Goal: Task Accomplishment & Management: Use online tool/utility

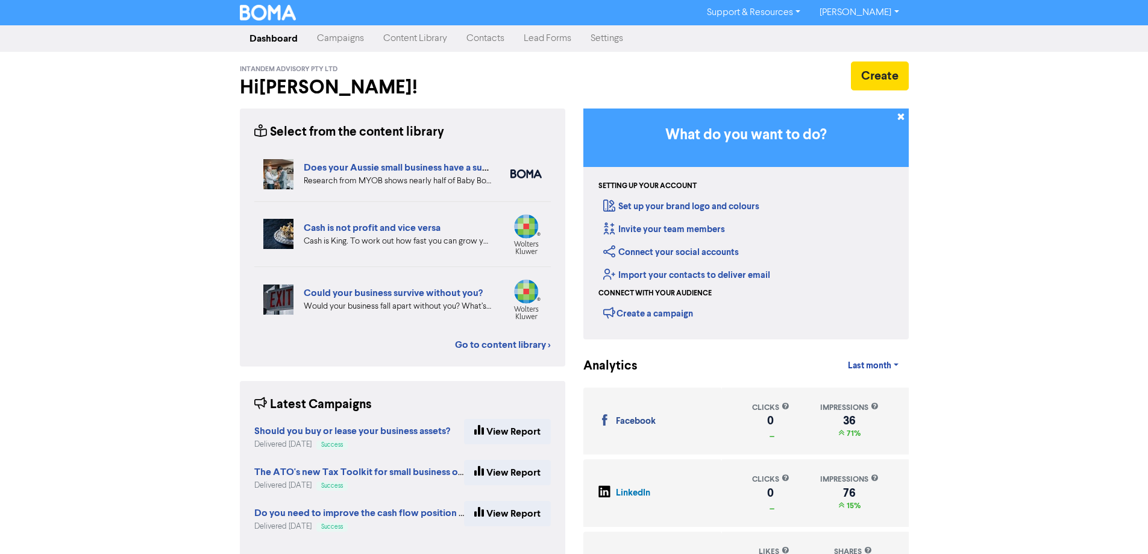
click at [333, 45] on link "Campaigns" at bounding box center [340, 39] width 66 height 24
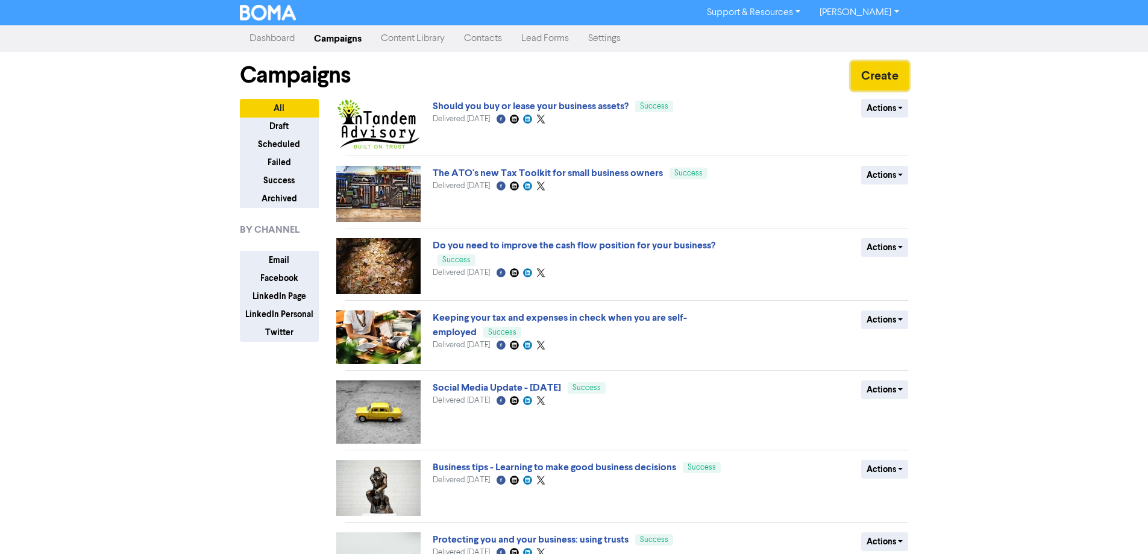
click at [868, 79] on button "Create" at bounding box center [880, 75] width 58 height 29
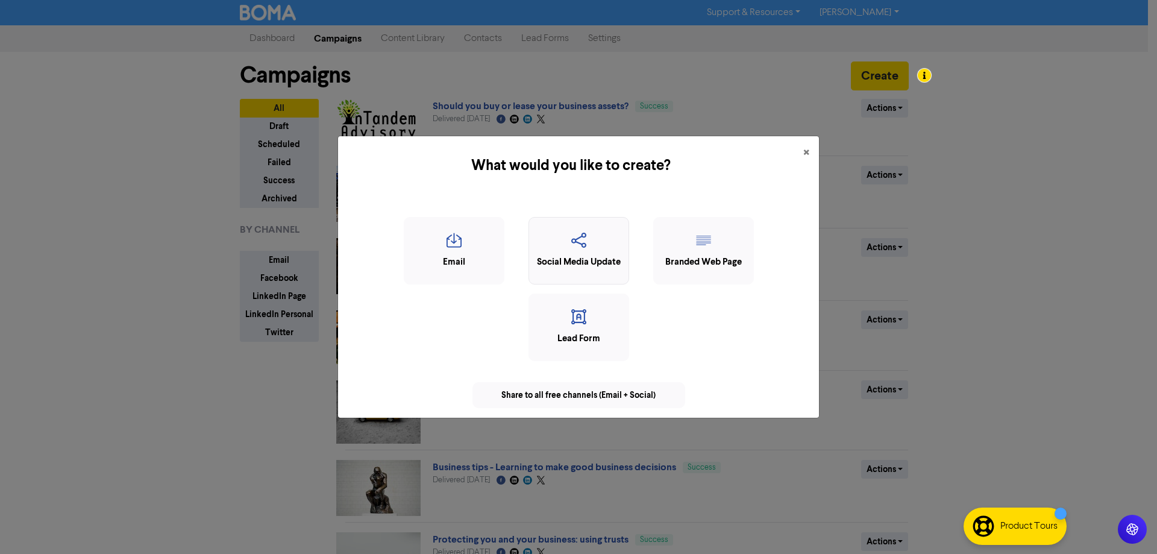
click at [586, 265] on div "Social Media Update" at bounding box center [578, 263] width 87 height 14
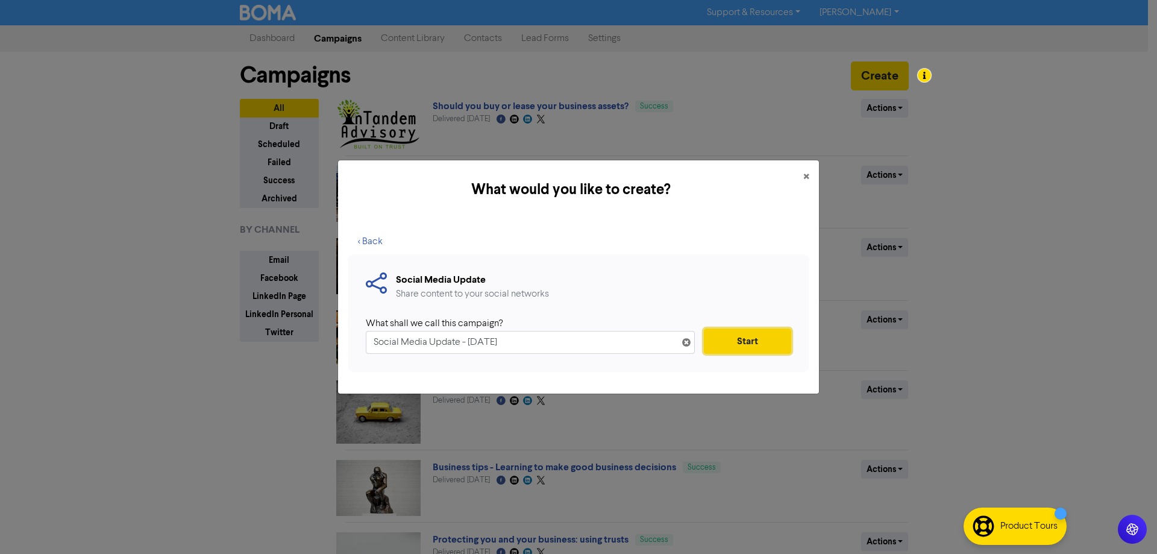
click at [758, 342] on button "Start" at bounding box center [747, 340] width 87 height 25
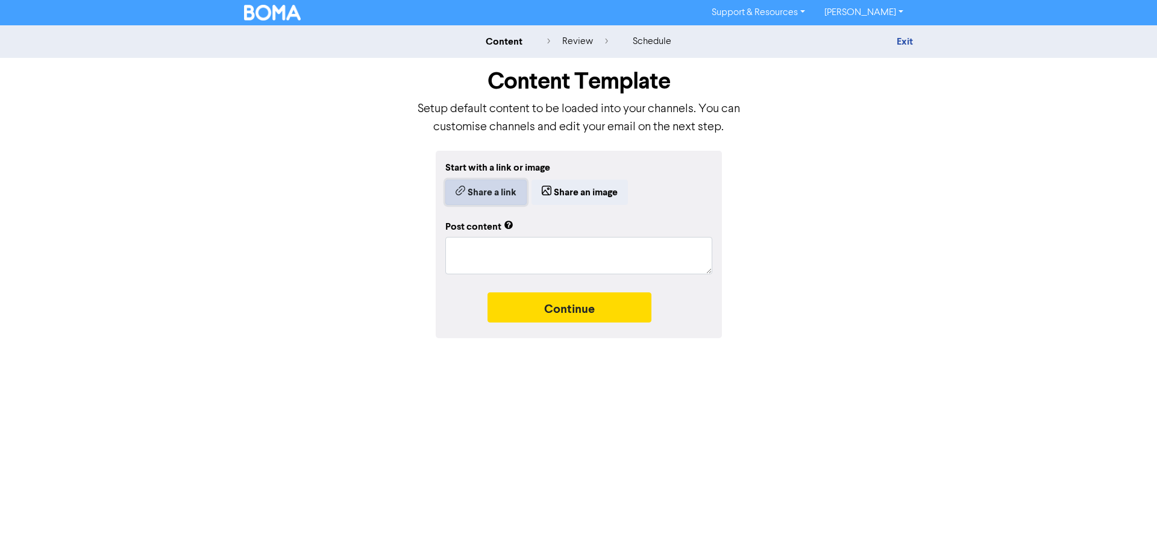
click at [494, 191] on button "Share a link" at bounding box center [485, 192] width 81 height 25
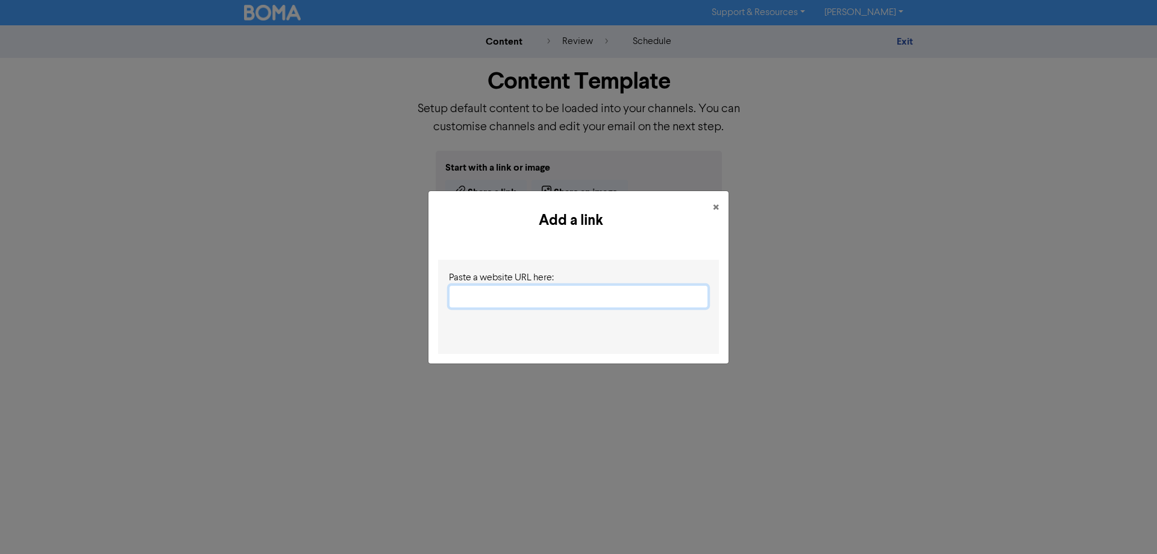
paste input "[URL][DOMAIN_NAME]"
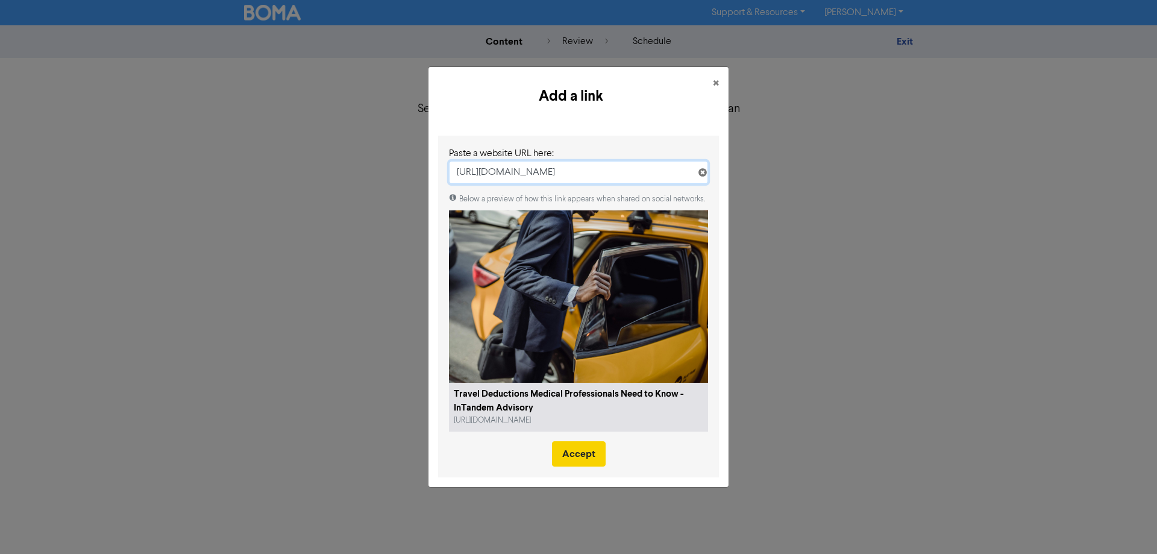
type input "[URL][DOMAIN_NAME]"
click at [584, 453] on button "Accept" at bounding box center [579, 453] width 54 height 25
type textarea "x"
type textarea "Doctors often travel for work, between hospitals, patient visits, or conference…"
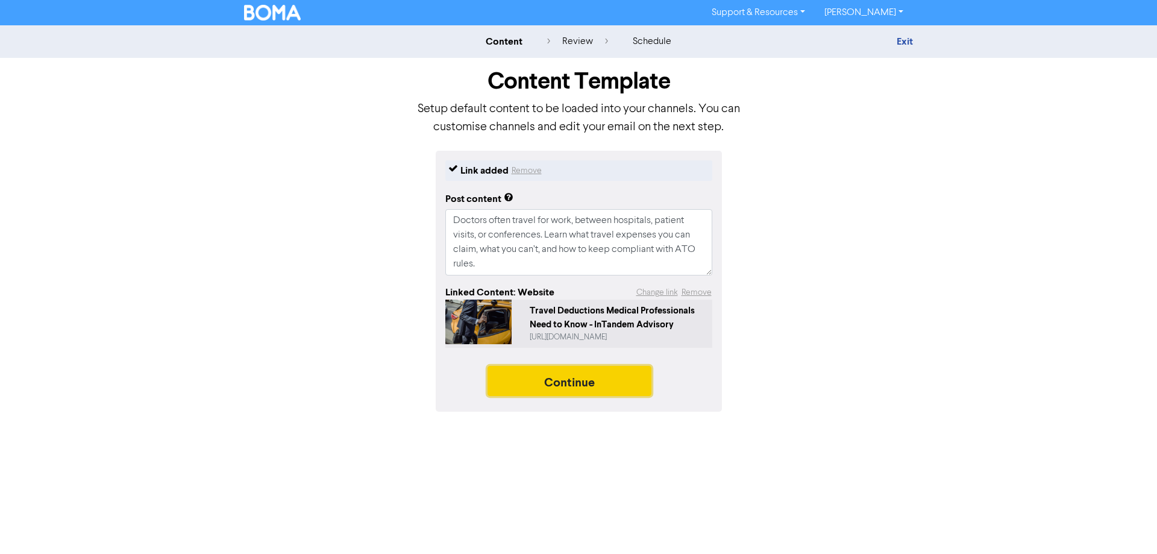
click at [568, 390] on button "Continue" at bounding box center [570, 381] width 164 height 30
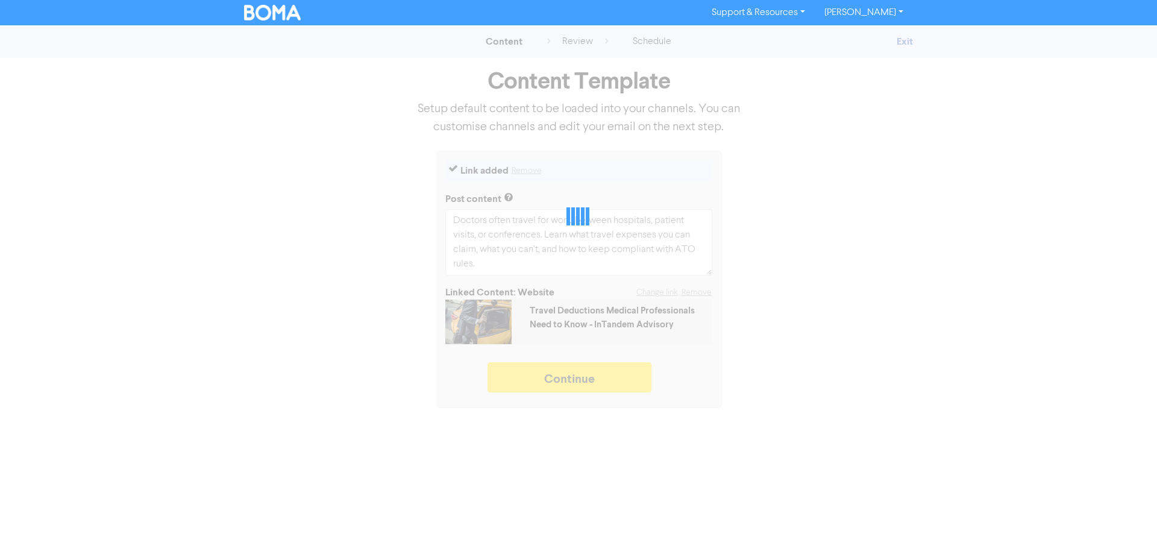
type textarea "x"
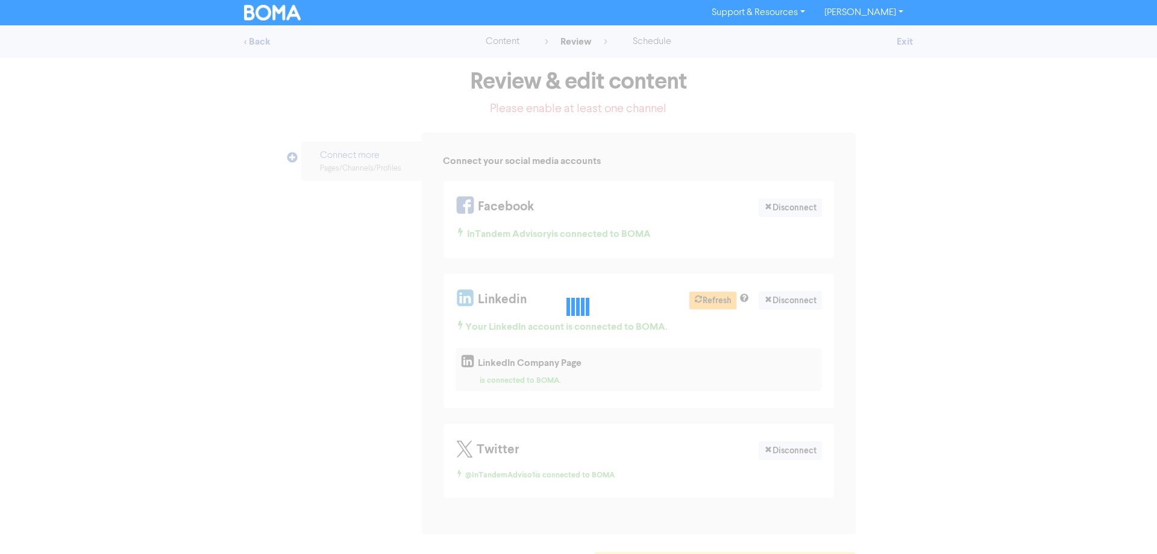
select select "LEARN_MORE"
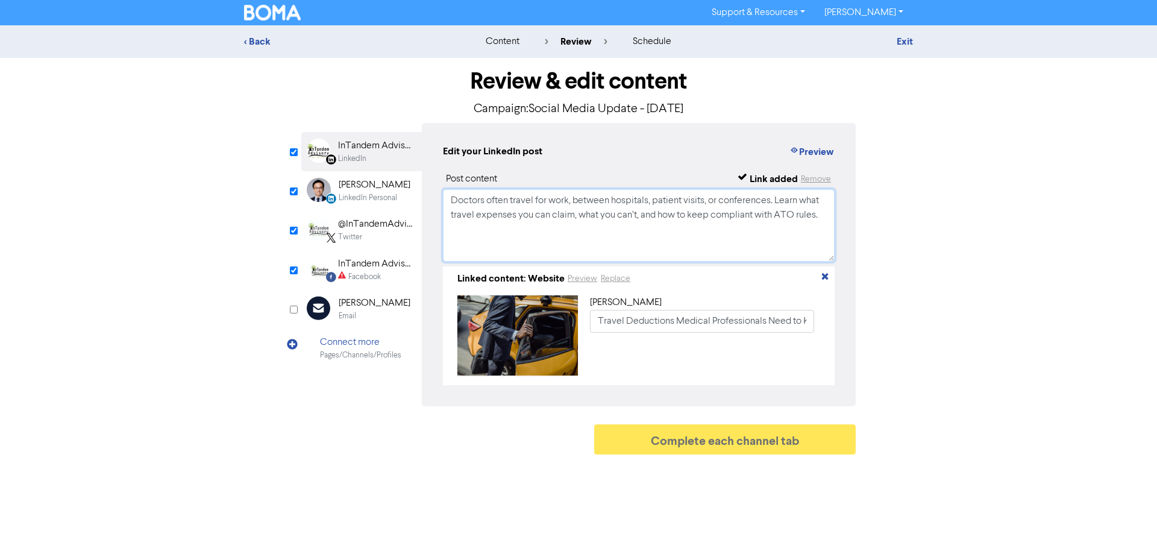
drag, startPoint x: 824, startPoint y: 216, endPoint x: 422, endPoint y: 189, distance: 402.8
click at [423, 189] on div "Edit your LinkedIn post Preview Post content Link added Remove Doctors often tr…" at bounding box center [639, 264] width 434 height 283
click at [372, 289] on div "Email Created with Sketch. [PERSON_NAME] Email" at bounding box center [361, 308] width 121 height 39
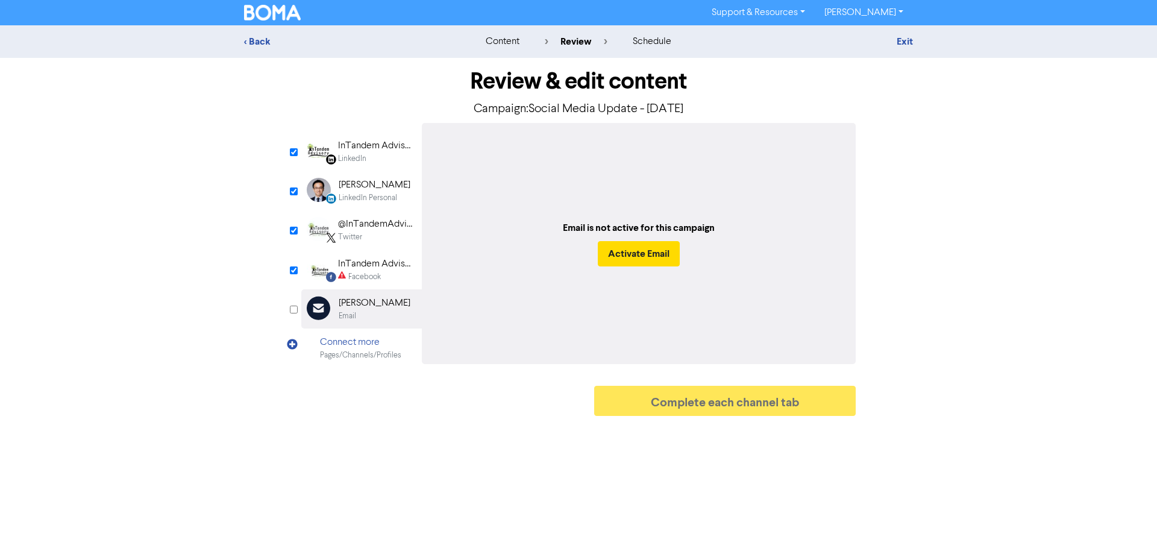
click at [380, 271] on div "Facebook" at bounding box center [364, 276] width 33 height 11
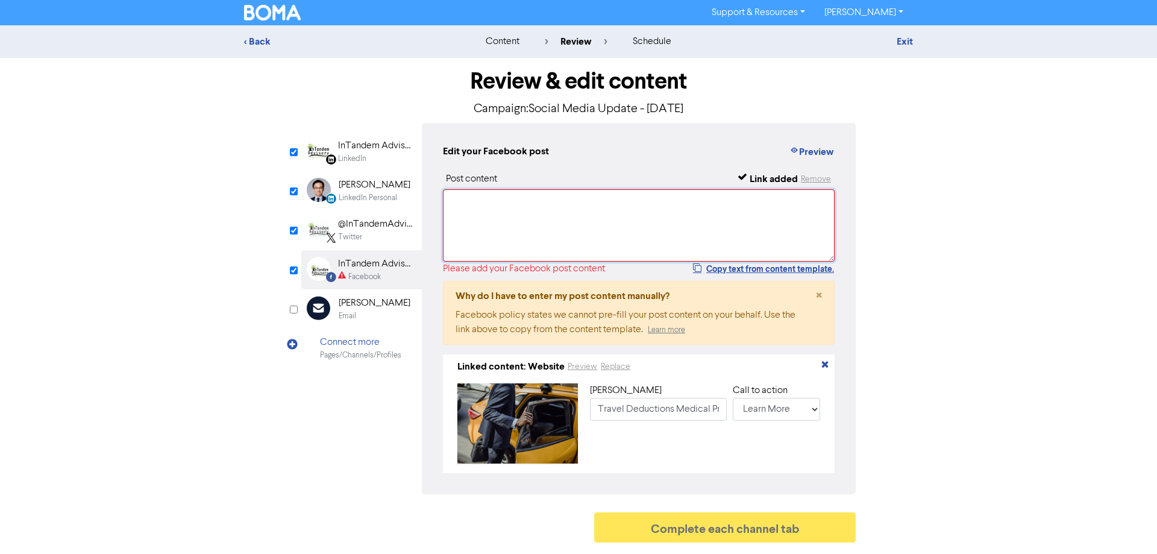
click at [501, 213] on textarea at bounding box center [639, 225] width 392 height 72
paste textarea "Doctors often travel for work, between hospitals, patient visits, or conference…"
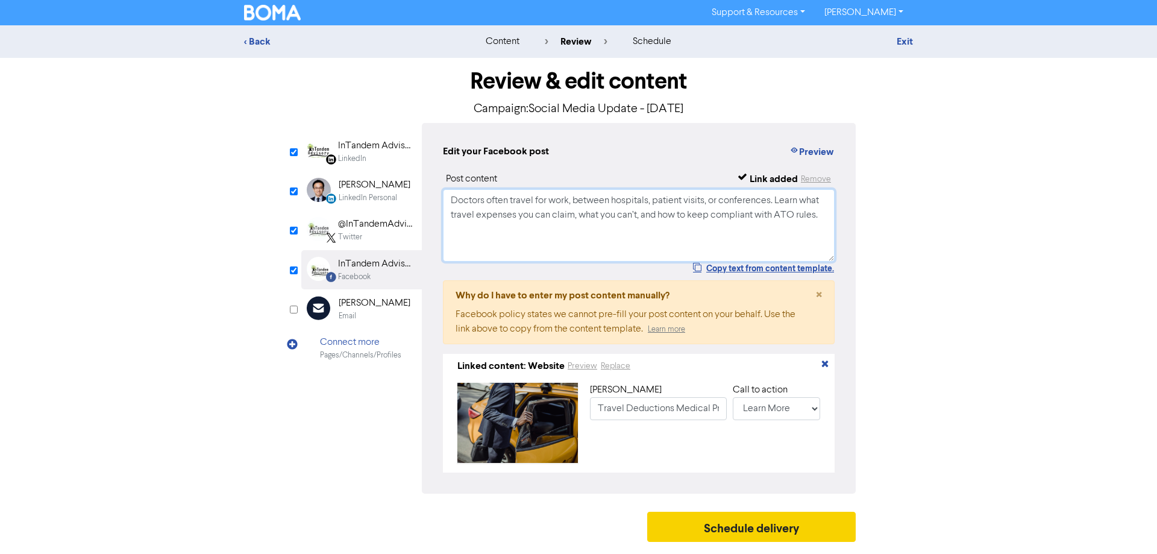
type textarea "Doctors often travel for work, between hospitals, patient visits, or conference…"
click at [759, 527] on button "Schedule delivery" at bounding box center [751, 527] width 209 height 30
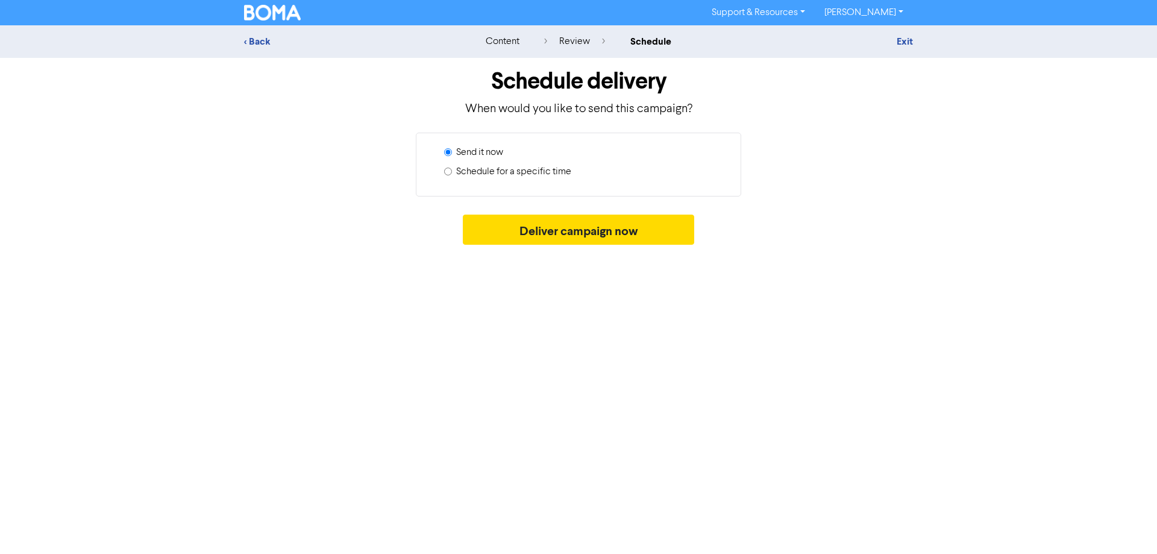
click at [516, 173] on label "Schedule for a specific time" at bounding box center [513, 172] width 115 height 14
click at [452, 173] on input "Schedule for a specific time" at bounding box center [448, 172] width 8 height 8
radio input "true"
radio input "false"
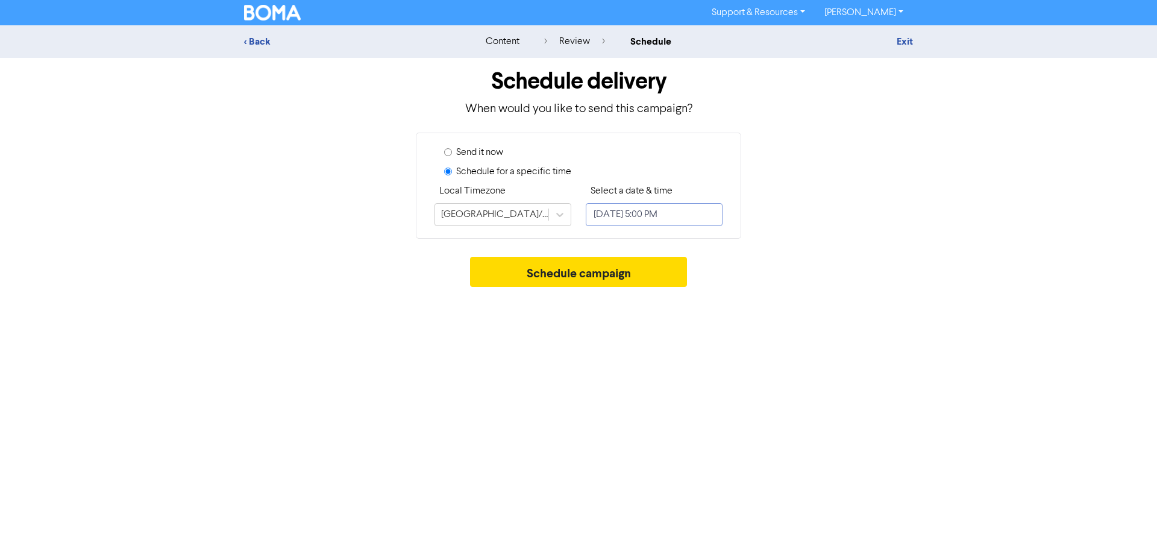
click at [653, 218] on input "[DATE] 5:00 PM" at bounding box center [654, 214] width 137 height 23
select select "8"
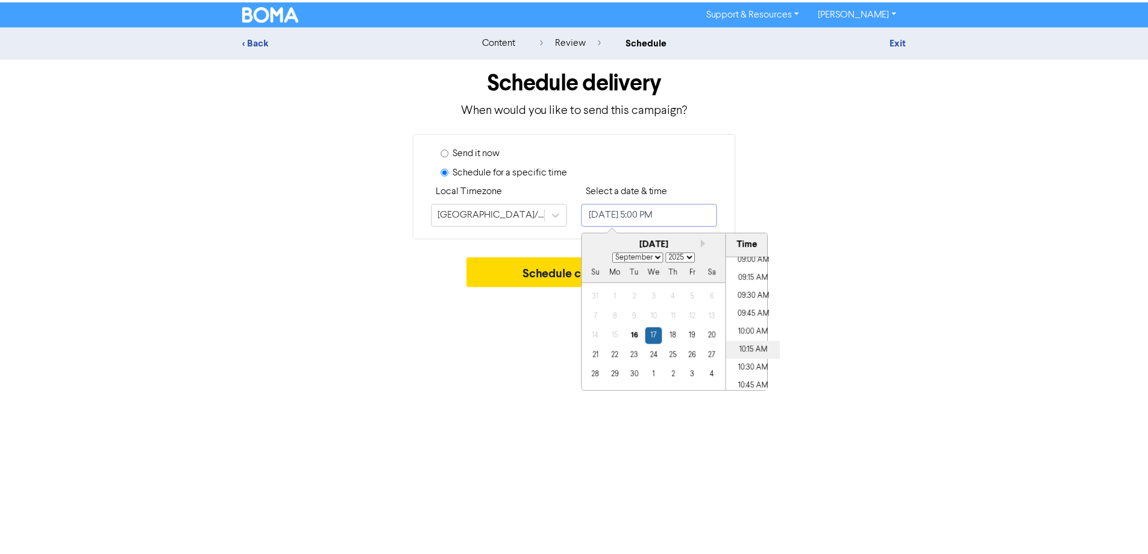
scroll to position [629, 0]
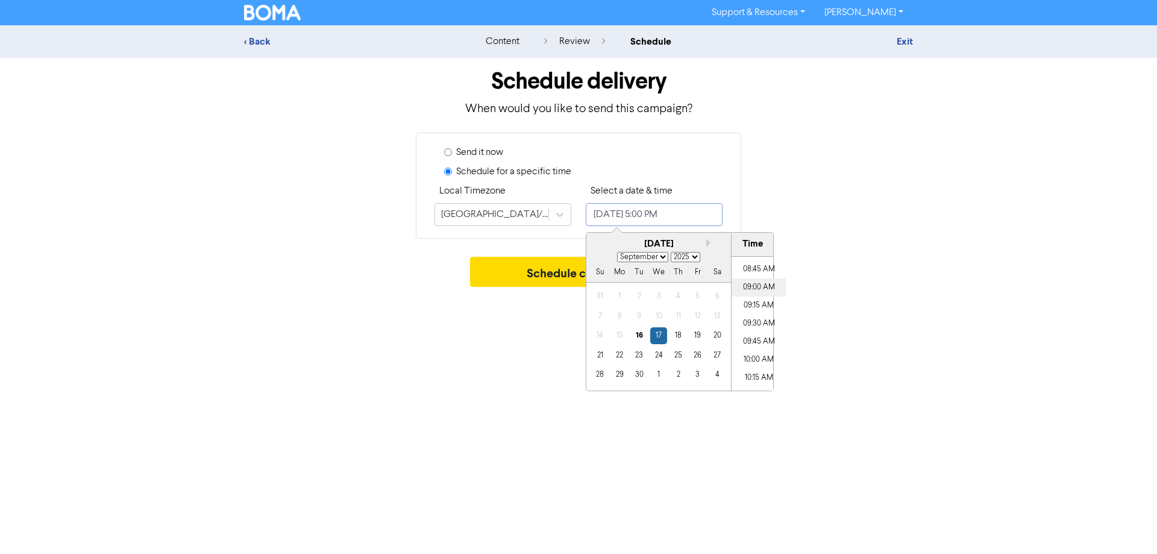
click at [756, 282] on li "09:00 AM" at bounding box center [759, 287] width 54 height 18
type input "[DATE] 9:00 AM"
click at [911, 281] on div "Schedule campaign" at bounding box center [578, 275] width 669 height 36
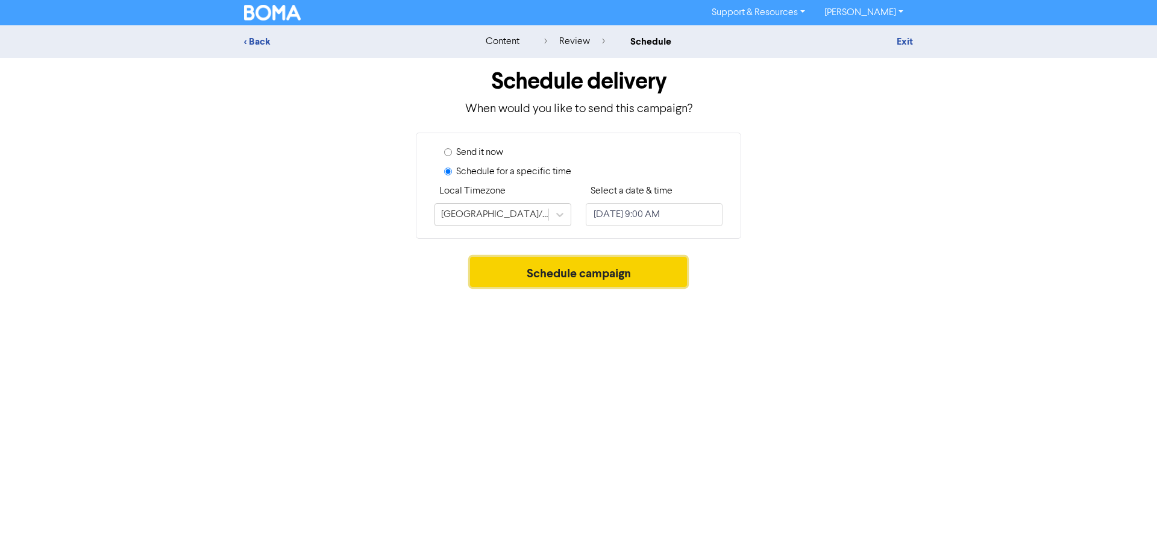
click at [629, 271] on button "Schedule campaign" at bounding box center [579, 272] width 218 height 30
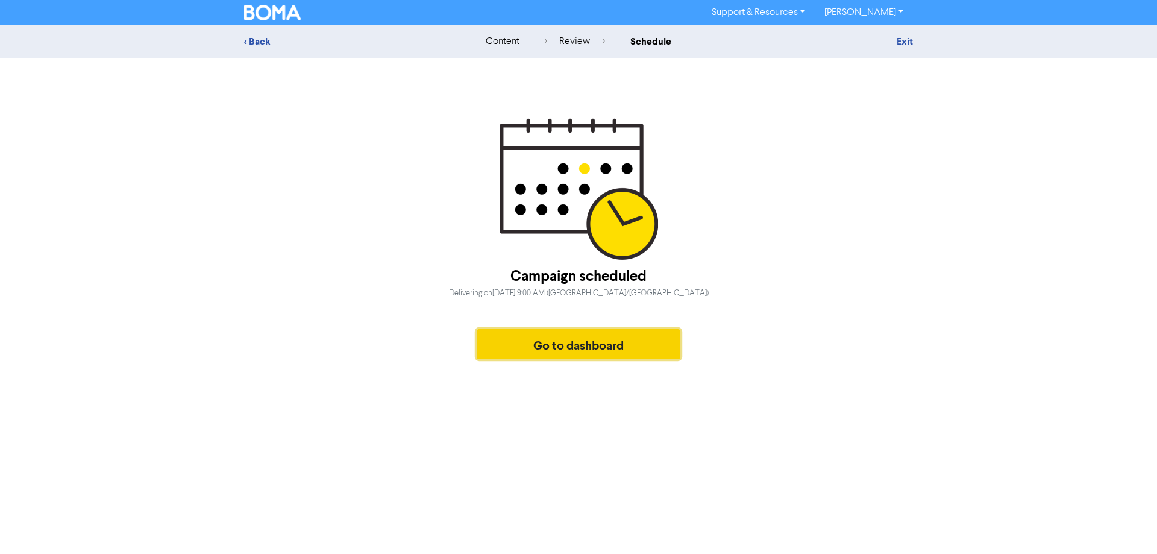
click at [580, 344] on button "Go to dashboard" at bounding box center [579, 344] width 204 height 30
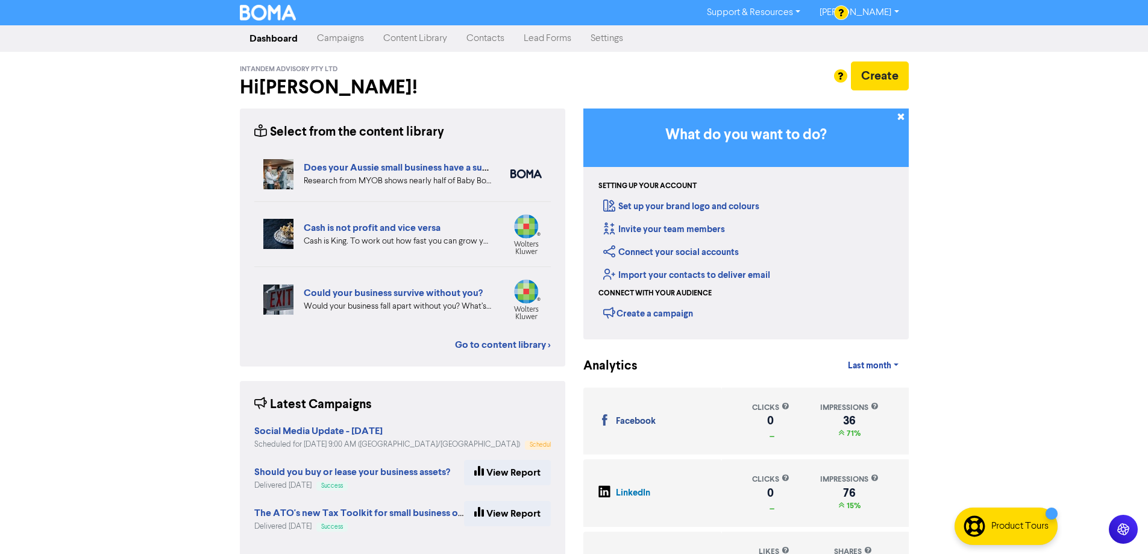
click at [1029, 160] on div "Support & Resources Video Tutorials FAQ & Guides Marketing Education [PERSON_NA…" at bounding box center [574, 277] width 1148 height 554
